Goal: Task Accomplishment & Management: Complete application form

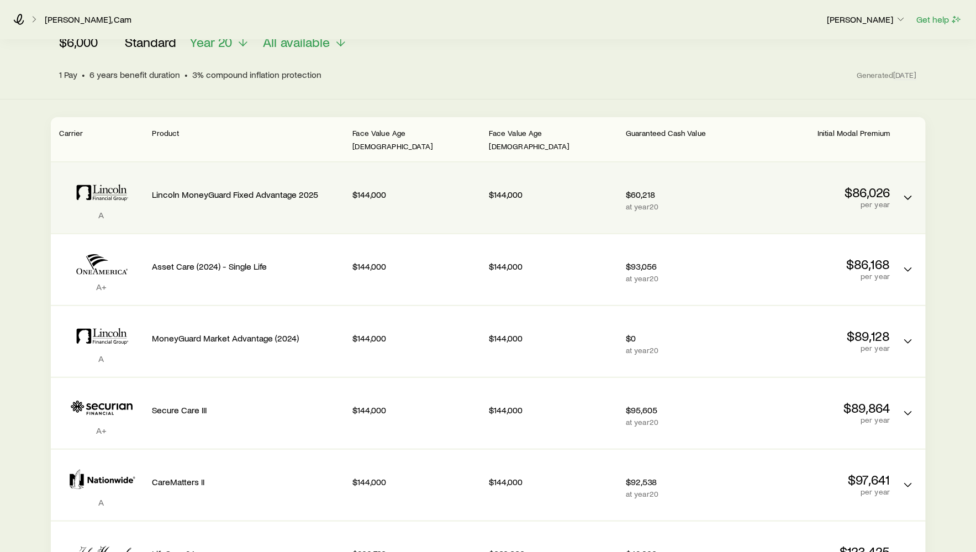
scroll to position [187, 0]
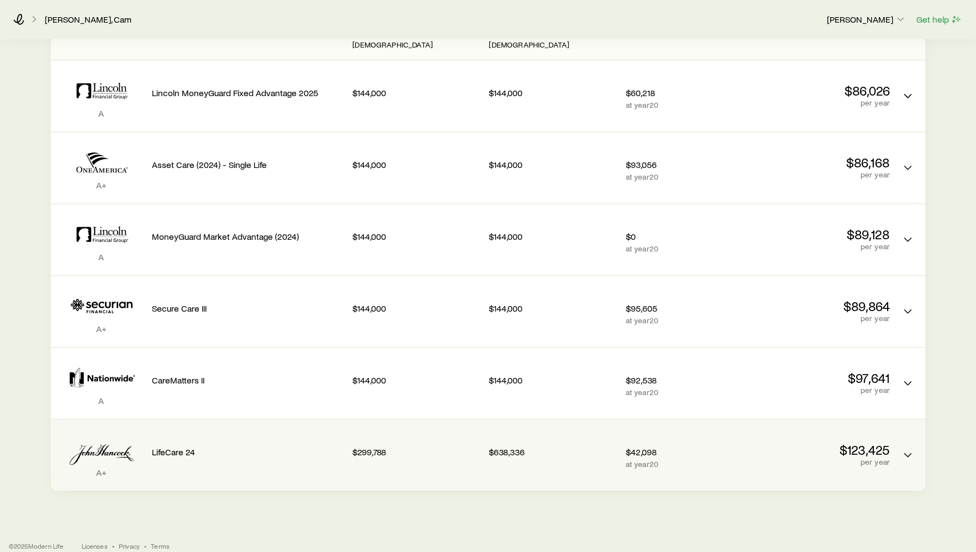
click at [680, 446] on p "$42,098" at bounding box center [690, 451] width 128 height 11
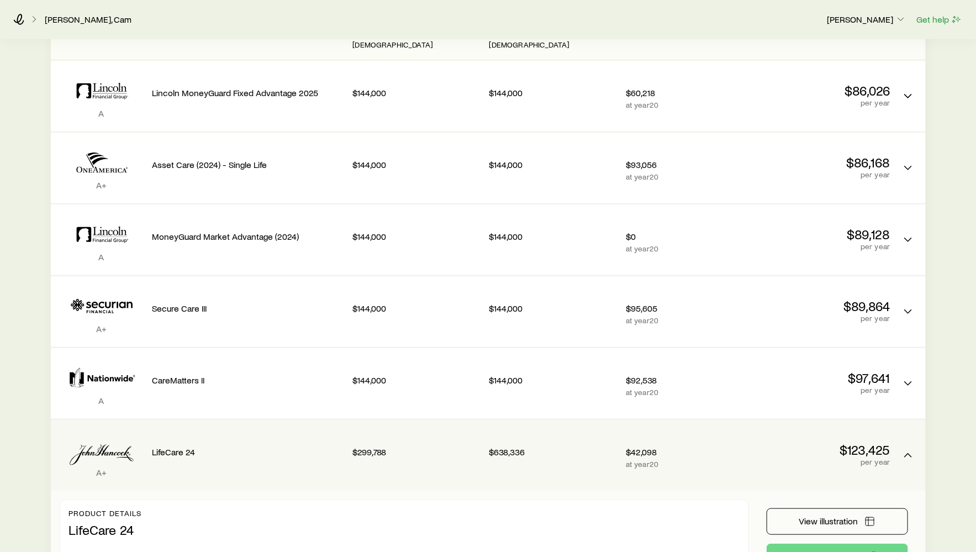
scroll to position [249, 0]
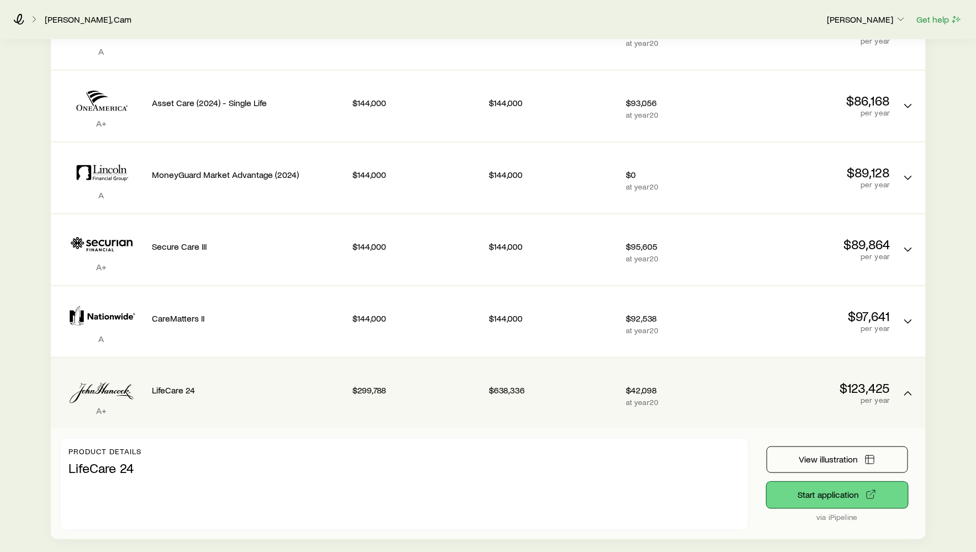
click at [809, 482] on button "Start application" at bounding box center [837, 495] width 141 height 27
click at [212, 385] on p "LifeCare 24" at bounding box center [248, 390] width 192 height 11
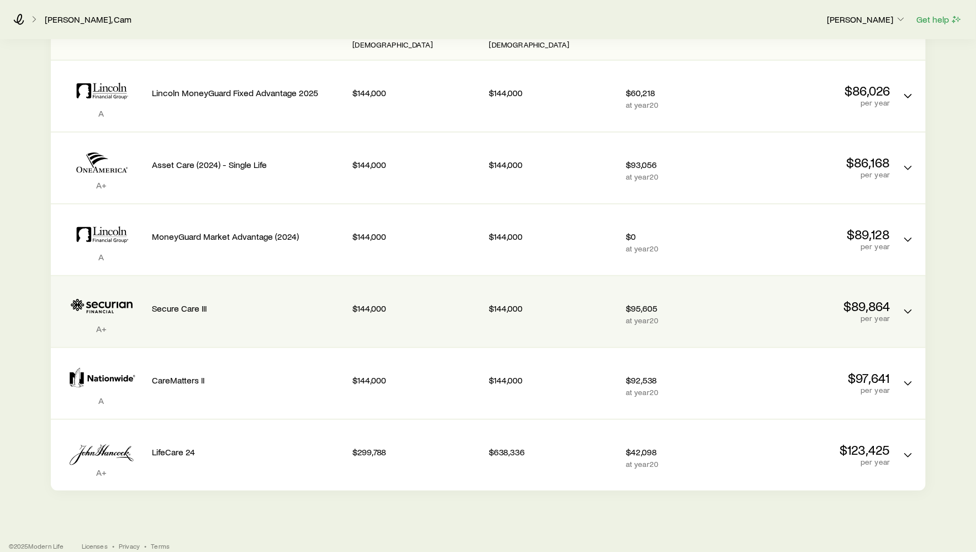
click at [209, 315] on div "Secure Care III" at bounding box center [248, 311] width 192 height 53
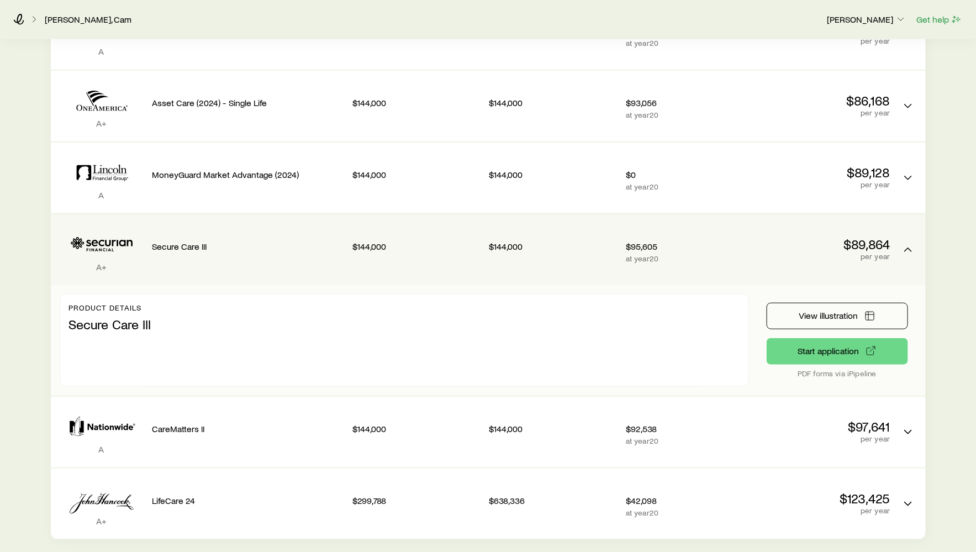
click at [582, 224] on div "$144,000" at bounding box center [554, 244] width 128 height 42
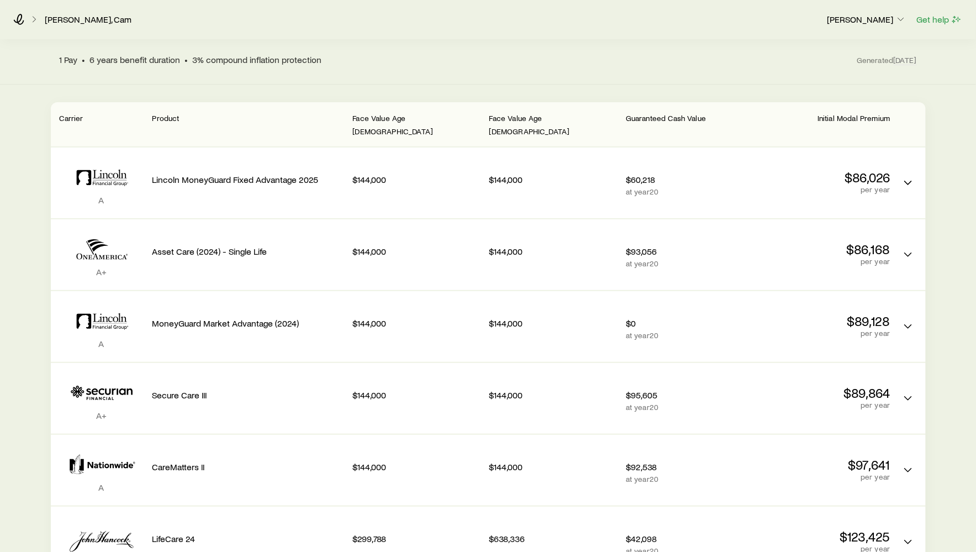
scroll to position [148, 0]
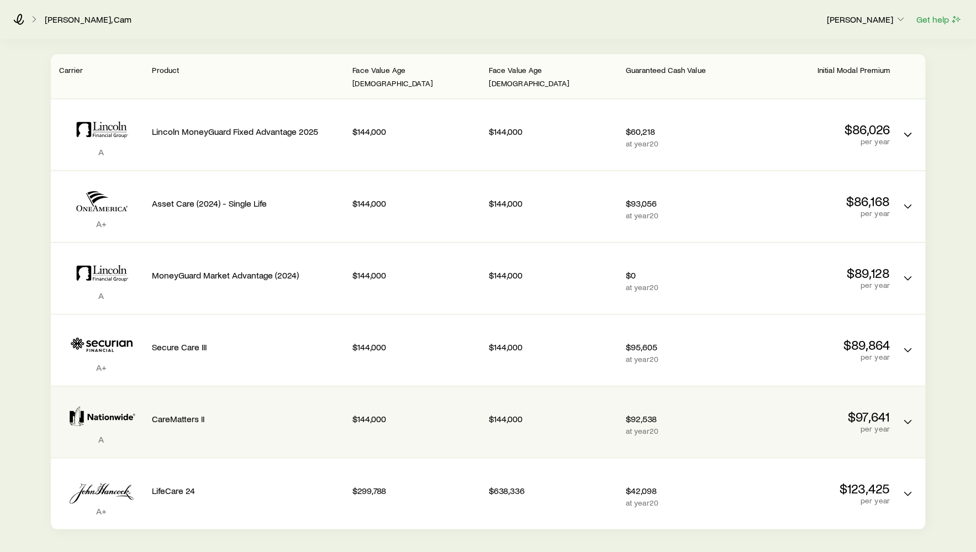
click at [278, 413] on p "CareMatters II" at bounding box center [248, 418] width 192 height 11
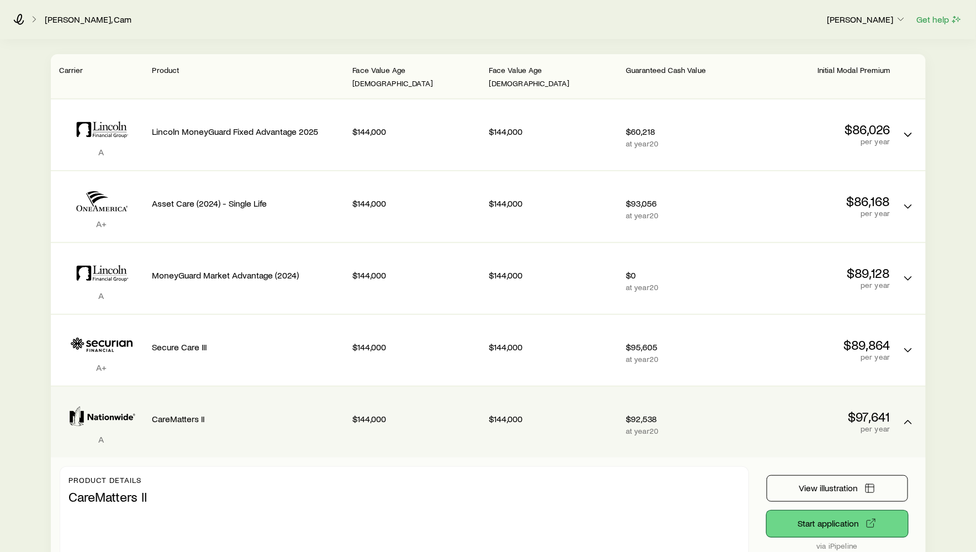
click at [786, 511] on button "Start application" at bounding box center [837, 524] width 141 height 27
